Goal: Find specific page/section: Find specific page/section

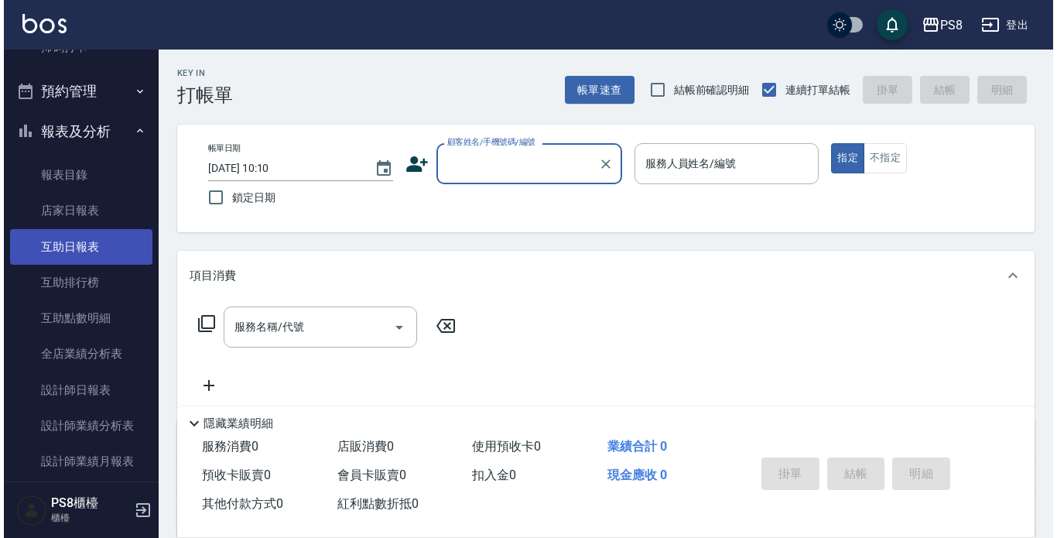
scroll to position [464, 0]
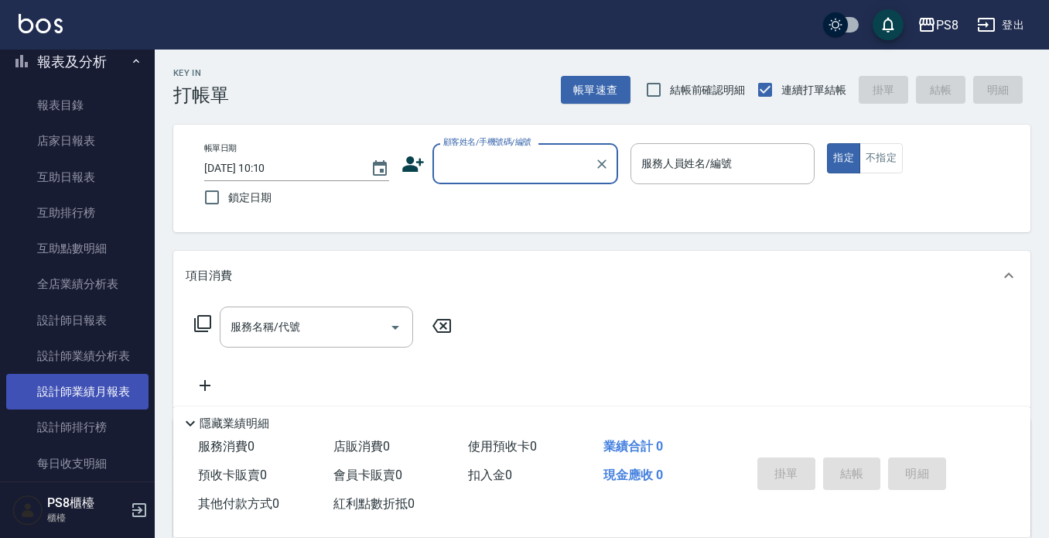
click at [110, 389] on link "設計師業績月報表" at bounding box center [77, 392] width 142 height 36
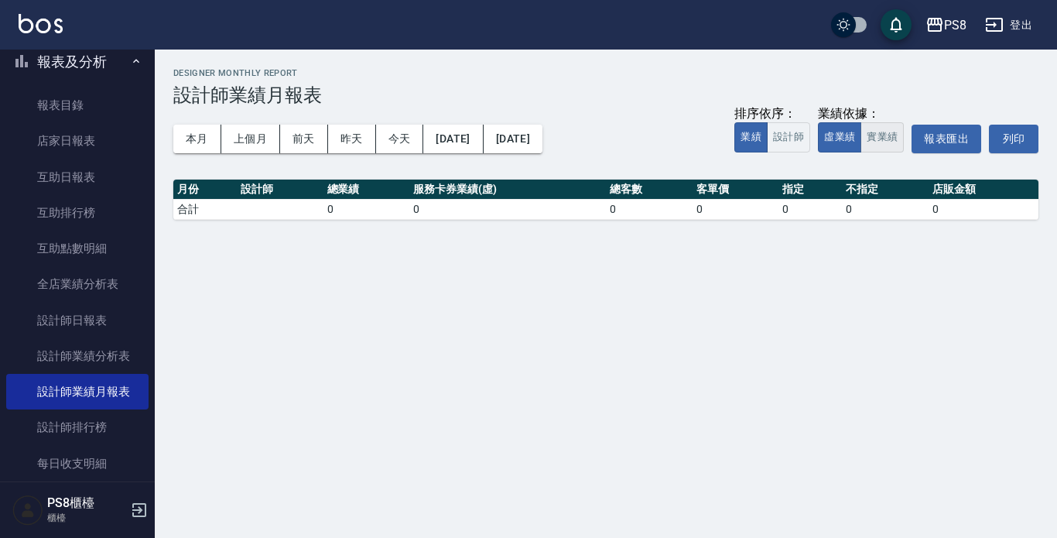
click at [885, 145] on button "實業績" at bounding box center [882, 137] width 43 height 30
click at [204, 141] on button "本月" at bounding box center [197, 139] width 48 height 29
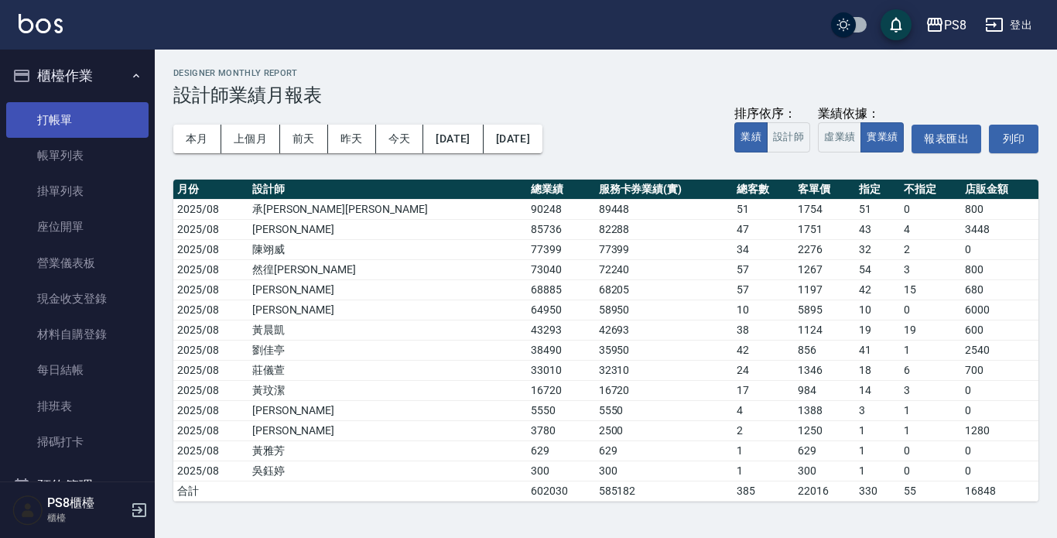
click at [67, 129] on link "打帳單" at bounding box center [77, 120] width 142 height 36
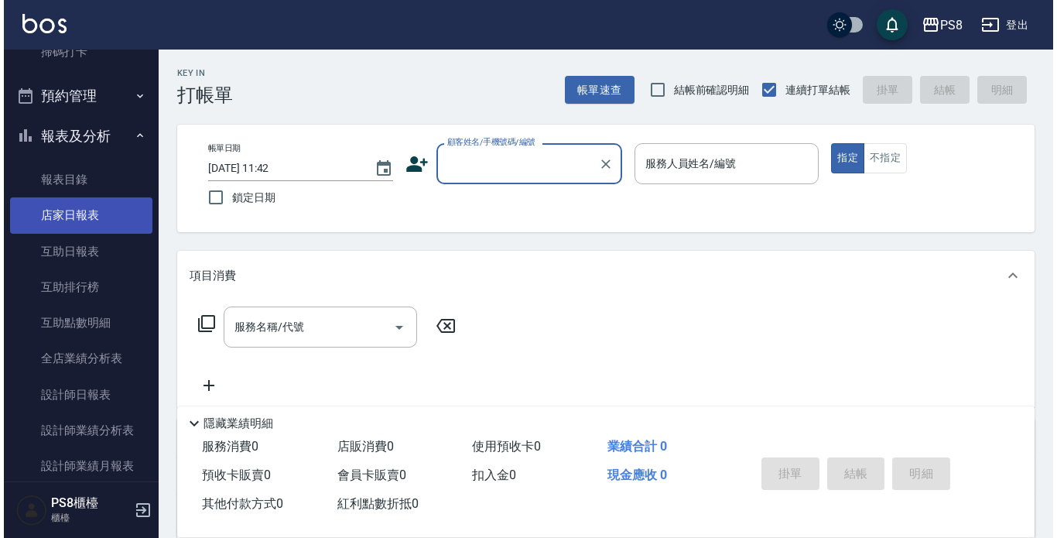
scroll to position [684, 0]
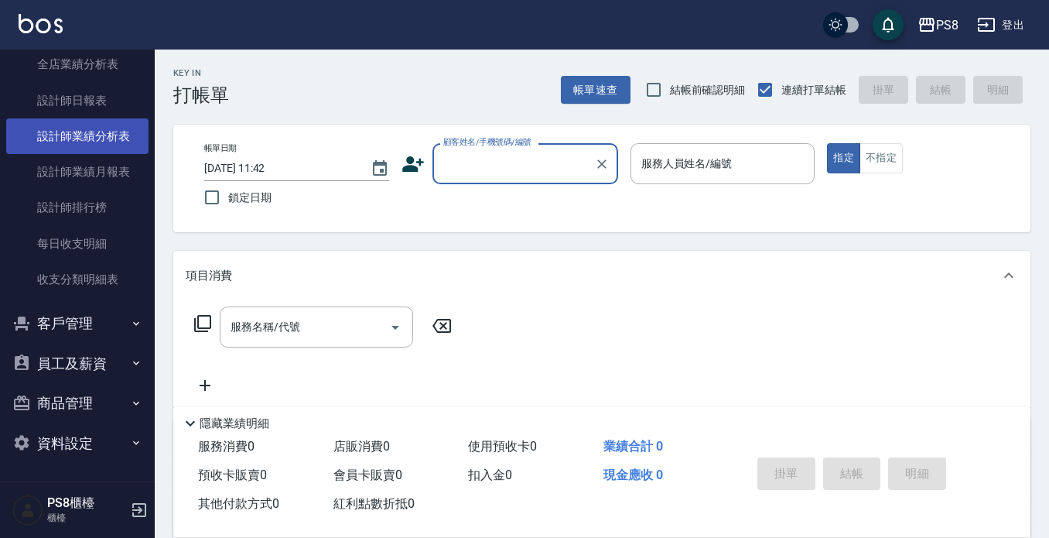
click at [35, 119] on link "設計師業績分析表" at bounding box center [77, 136] width 142 height 36
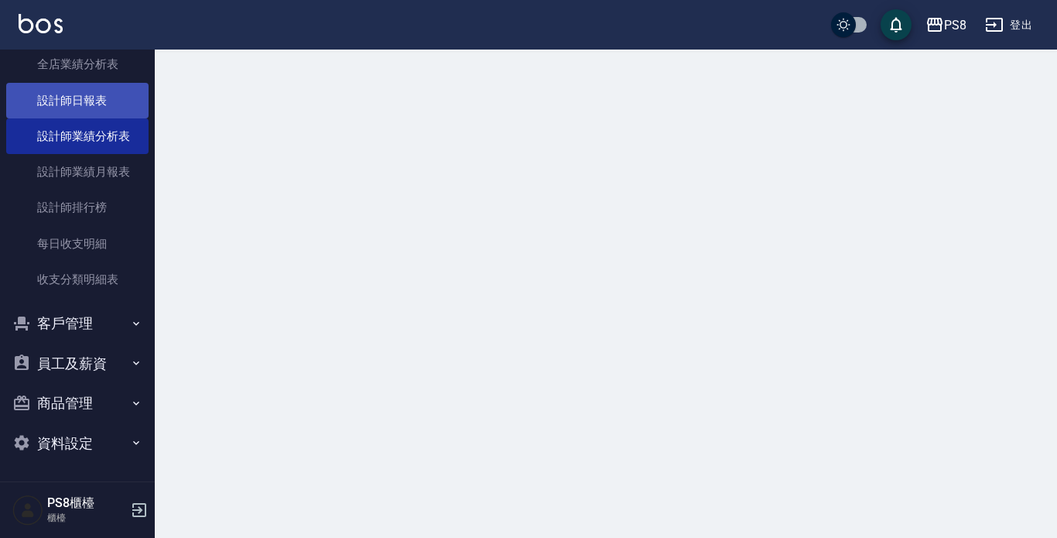
click at [36, 107] on link "設計師日報表" at bounding box center [77, 101] width 142 height 36
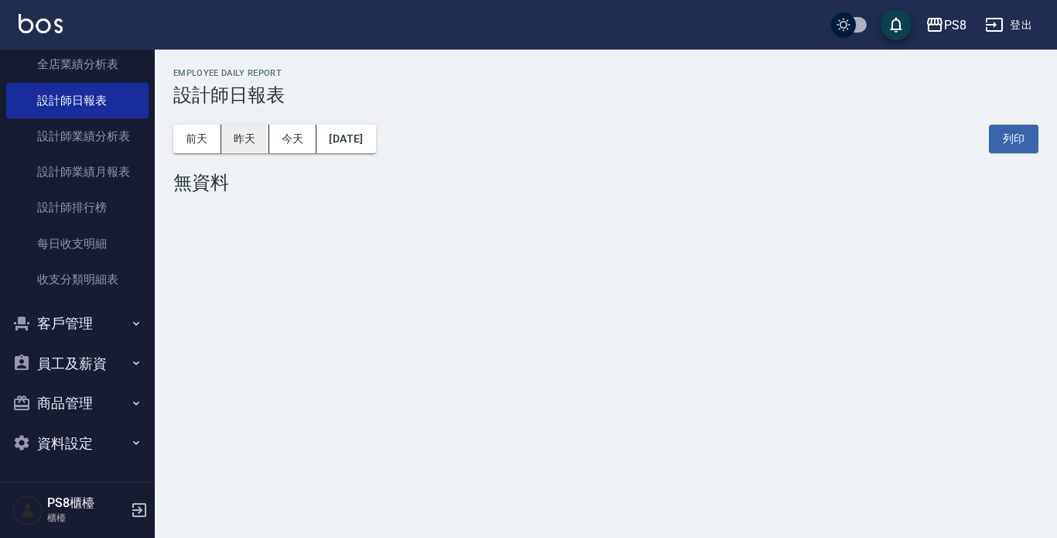
click at [238, 138] on button "昨天" at bounding box center [245, 139] width 48 height 29
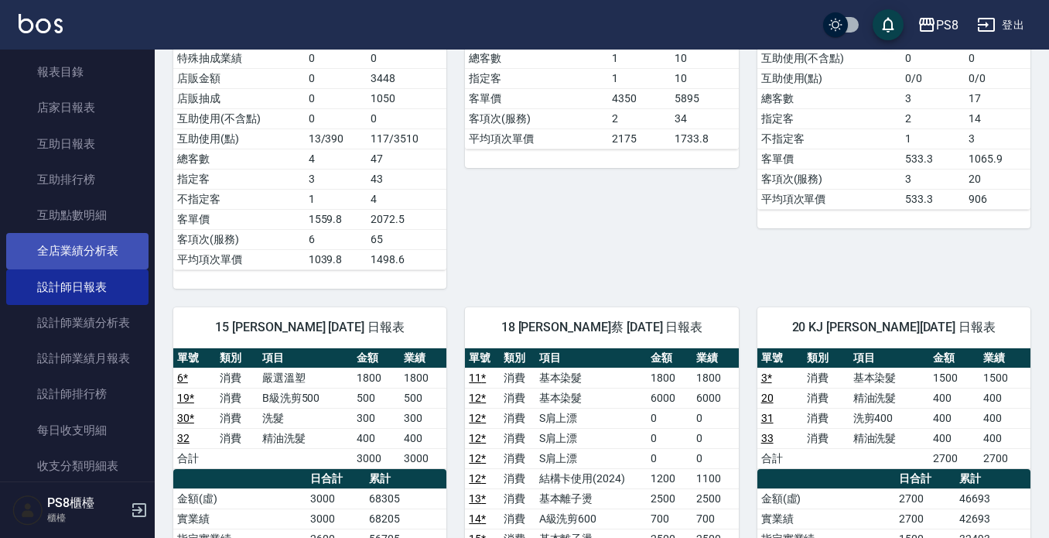
scroll to position [297, 0]
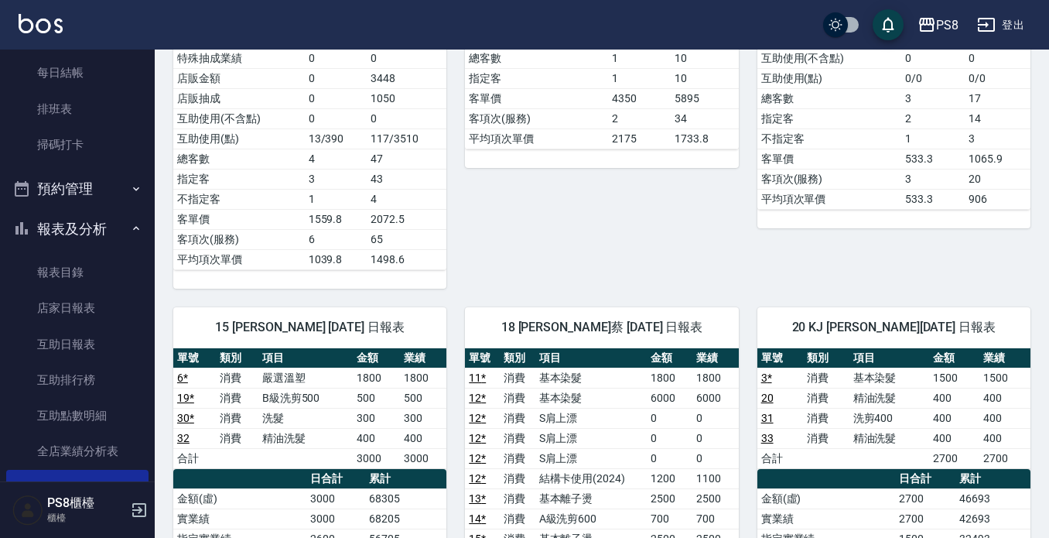
click at [74, 225] on button "報表及分析" at bounding box center [77, 229] width 142 height 40
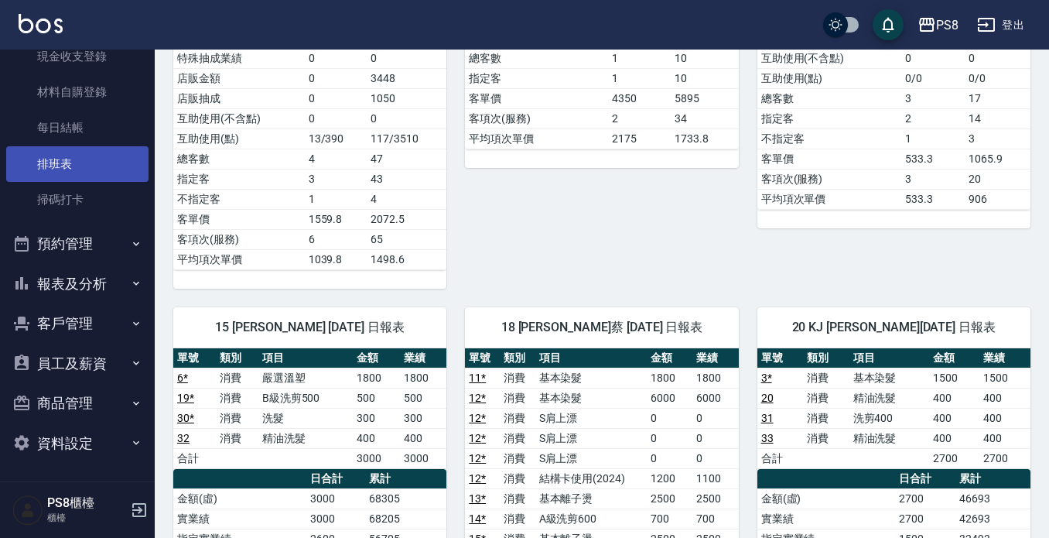
scroll to position [0, 0]
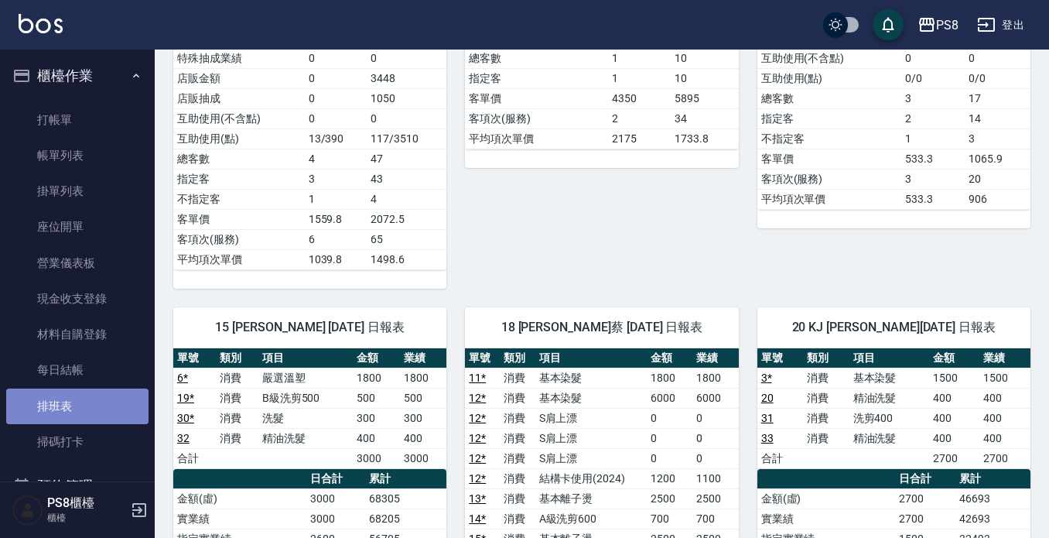
click at [96, 407] on link "排班表" at bounding box center [77, 407] width 142 height 36
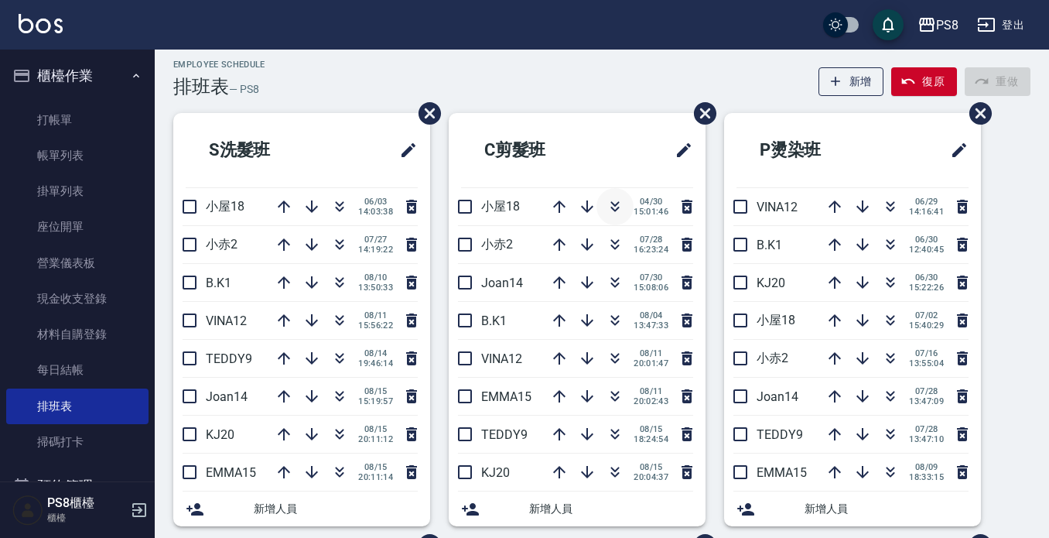
scroll to position [77, 0]
